Goal: Information Seeking & Learning: Learn about a topic

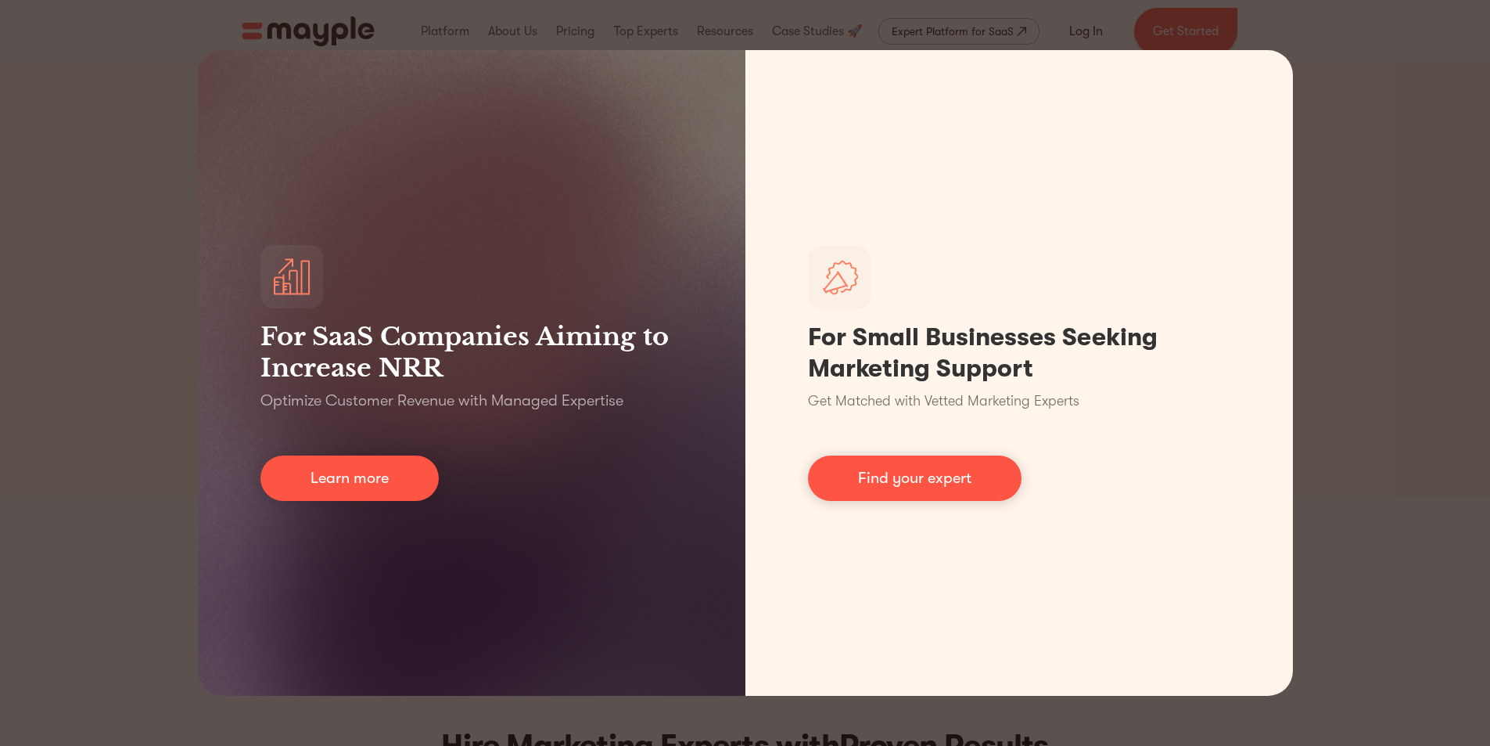
click at [1312, 124] on div "For SaaS Companies Aiming to Increase NRR Optimize Customer Revenue with Manage…" at bounding box center [745, 373] width 1490 height 746
click at [1314, 124] on div "For SaaS Companies Aiming to Increase NRR Optimize Customer Revenue with Manage…" at bounding box center [745, 373] width 1490 height 746
click at [1372, 94] on div "For SaaS Companies Aiming to Increase NRR Optimize Customer Revenue with Manage…" at bounding box center [745, 373] width 1490 height 746
click at [1383, 105] on div "For SaaS Companies Aiming to Increase NRR Optimize Customer Revenue with Manage…" at bounding box center [745, 373] width 1490 height 746
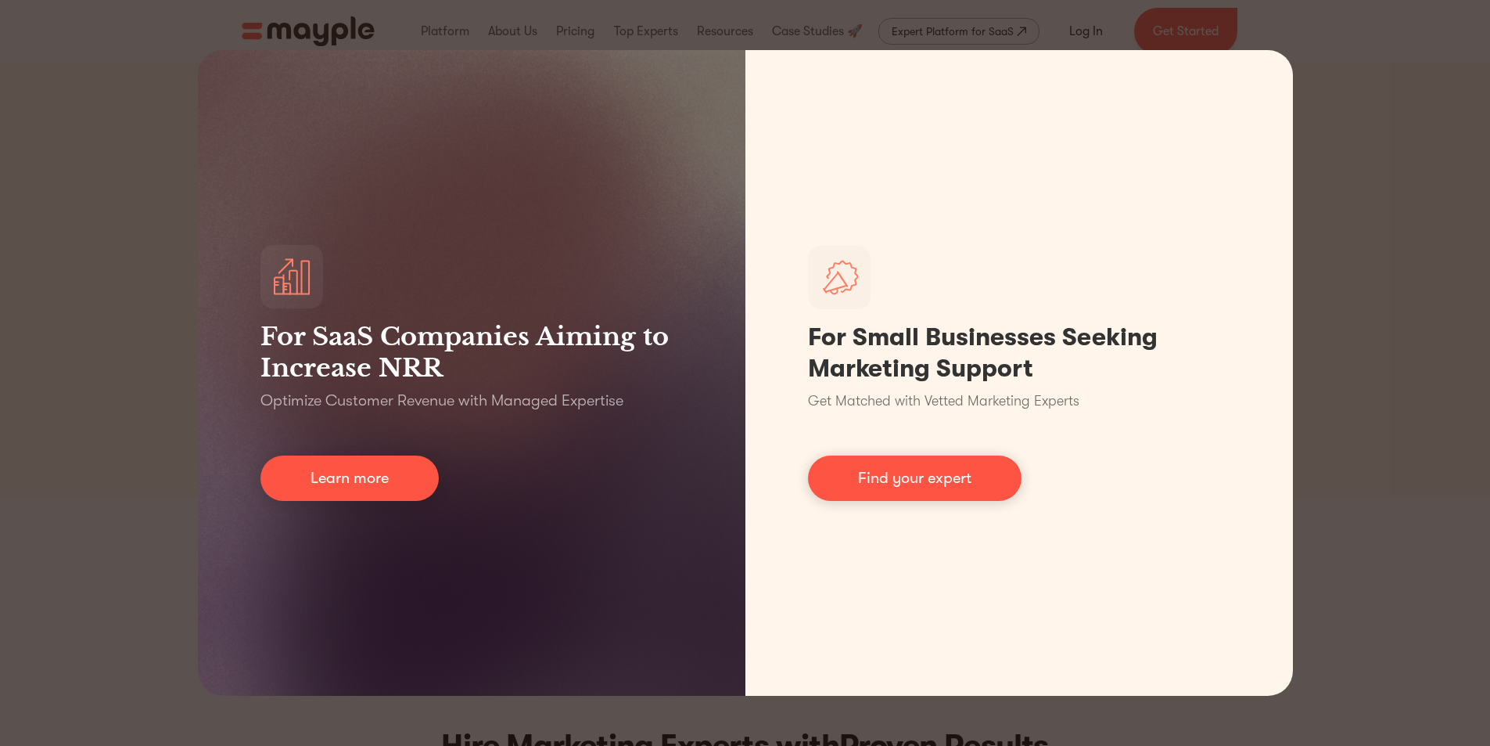
click at [14, 186] on div "For SaaS Companies Aiming to Increase NRR Optimize Customer Revenue with Manage…" at bounding box center [745, 373] width 1490 height 746
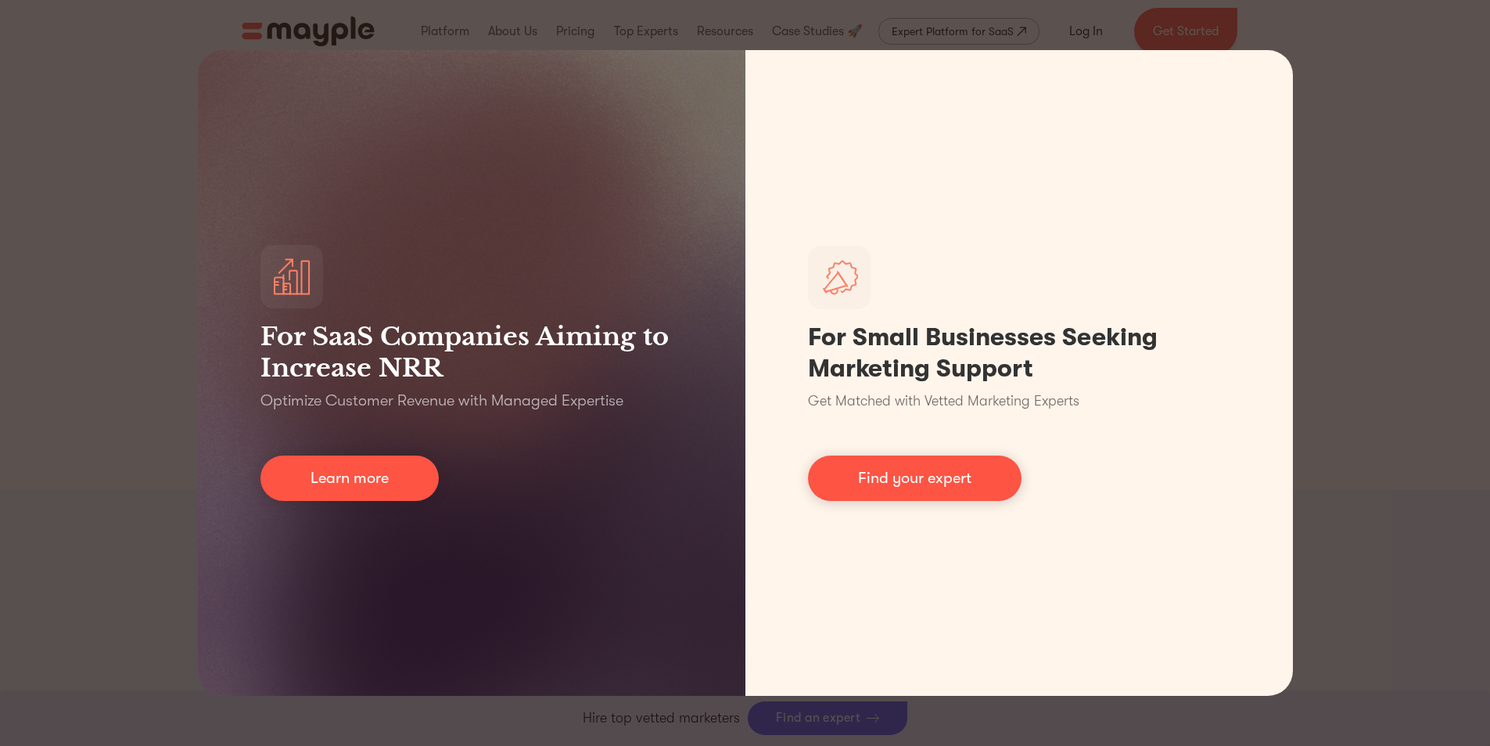
scroll to position [1408, 0]
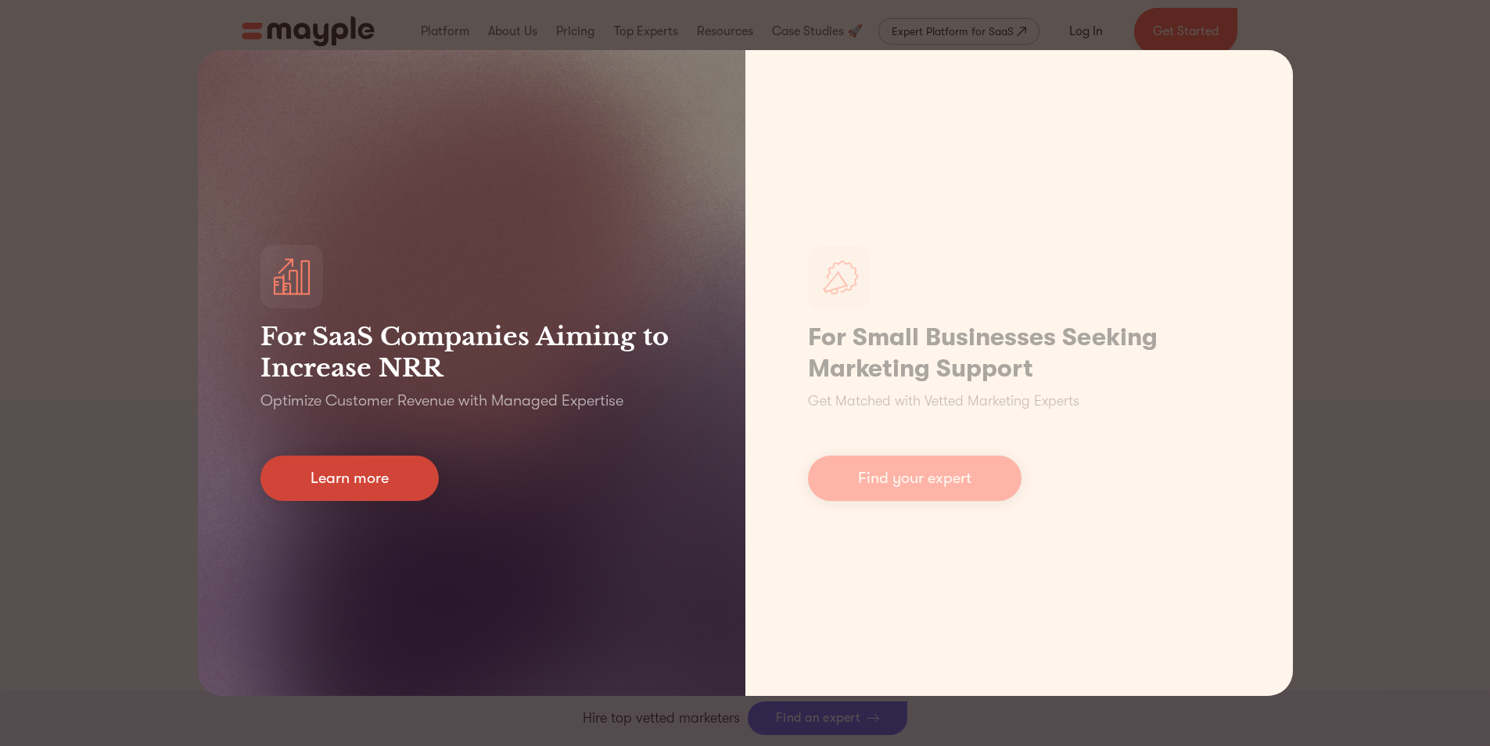
click at [313, 466] on link "Learn more" at bounding box center [350, 477] width 178 height 45
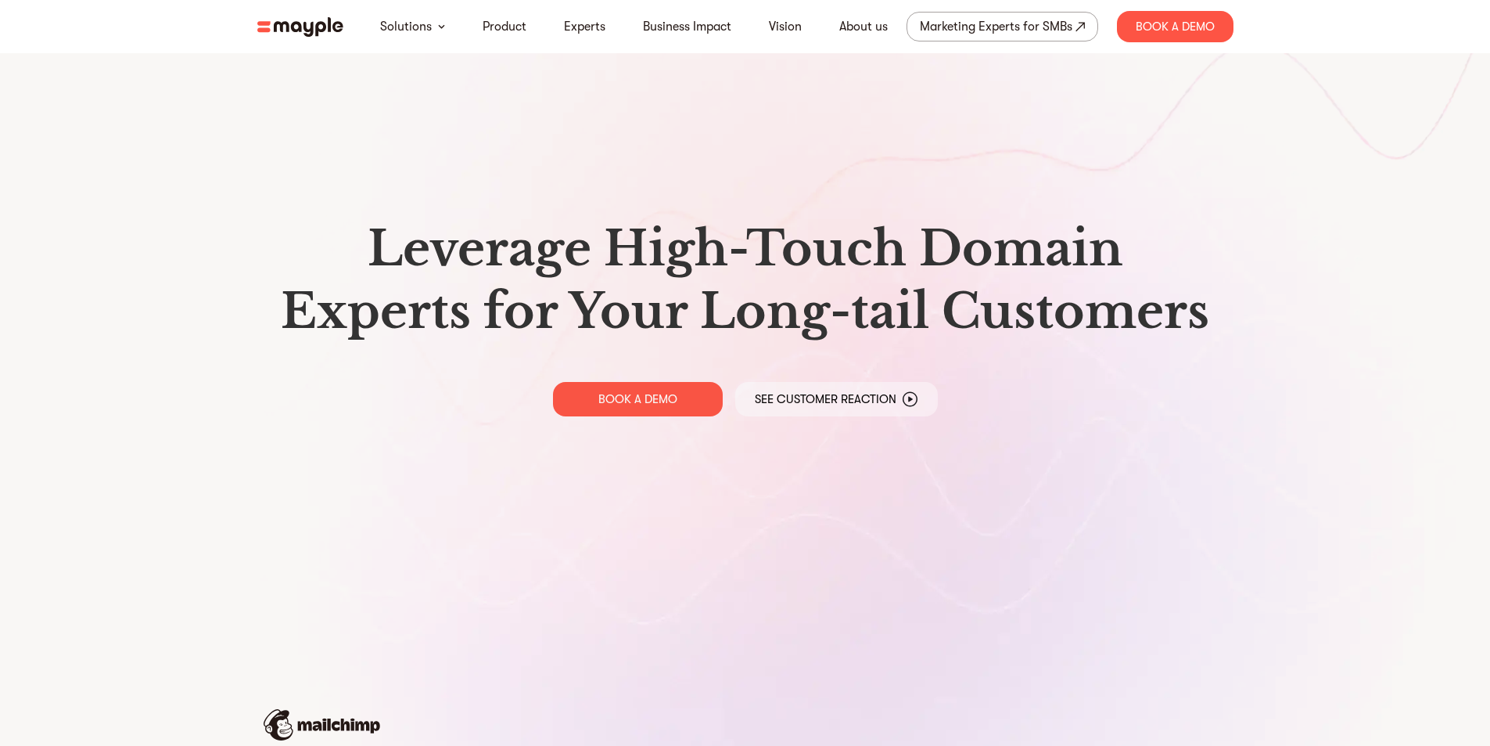
click at [317, 27] on img at bounding box center [300, 27] width 86 height 20
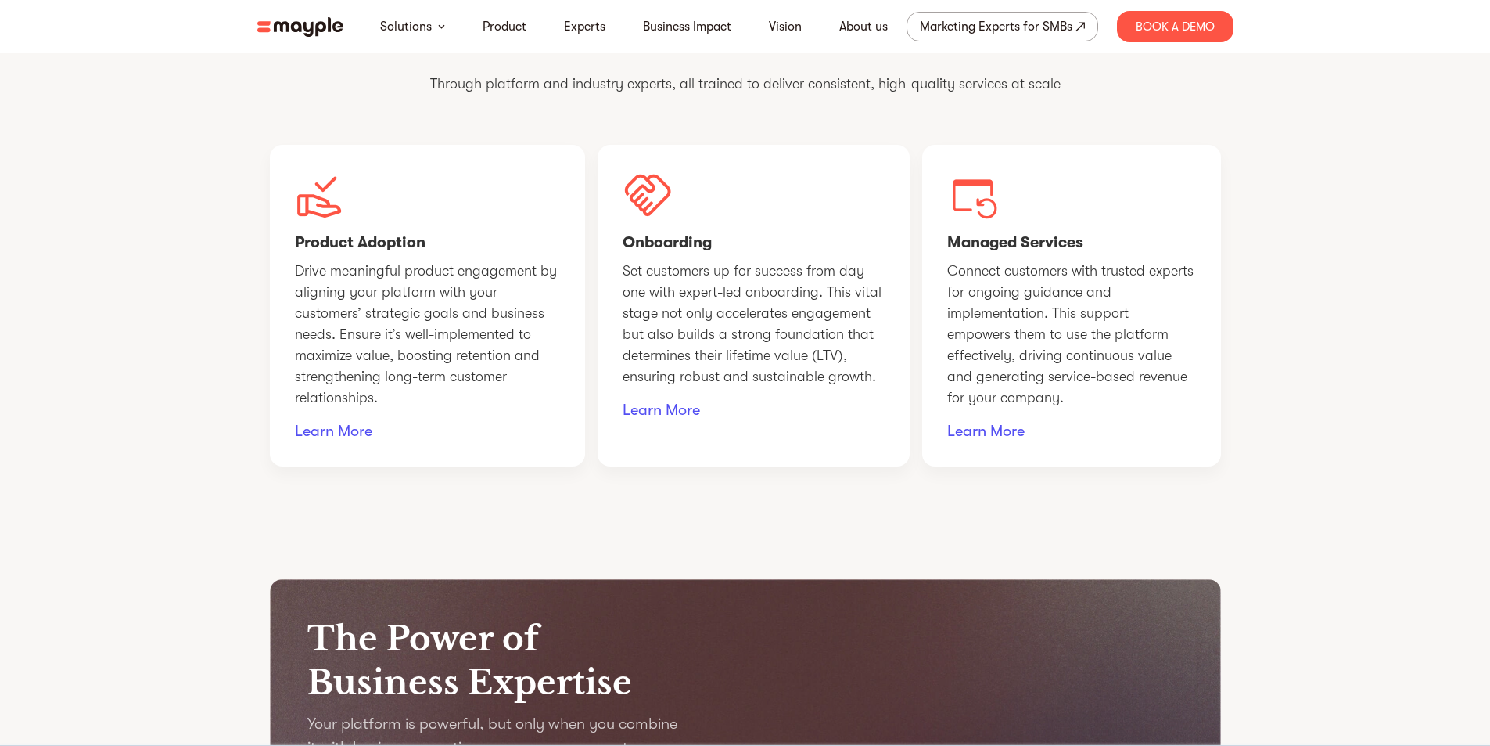
scroll to position [1252, 0]
